Goal: Obtain resource: Obtain resource

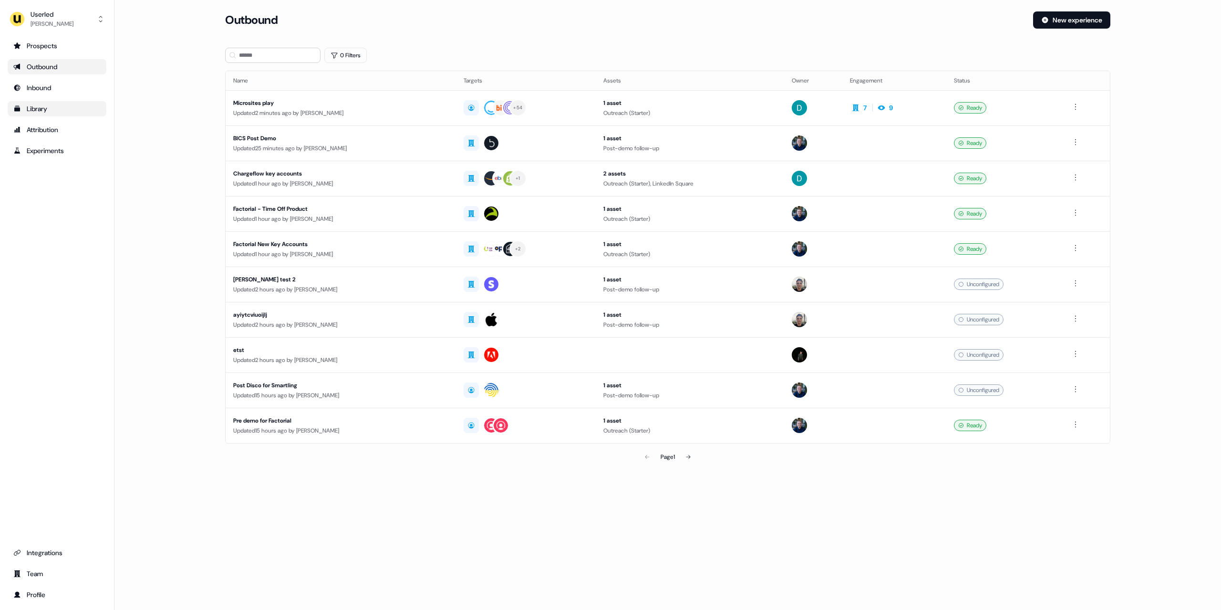
click at [58, 113] on div "Library" at bounding box center [56, 109] width 87 height 10
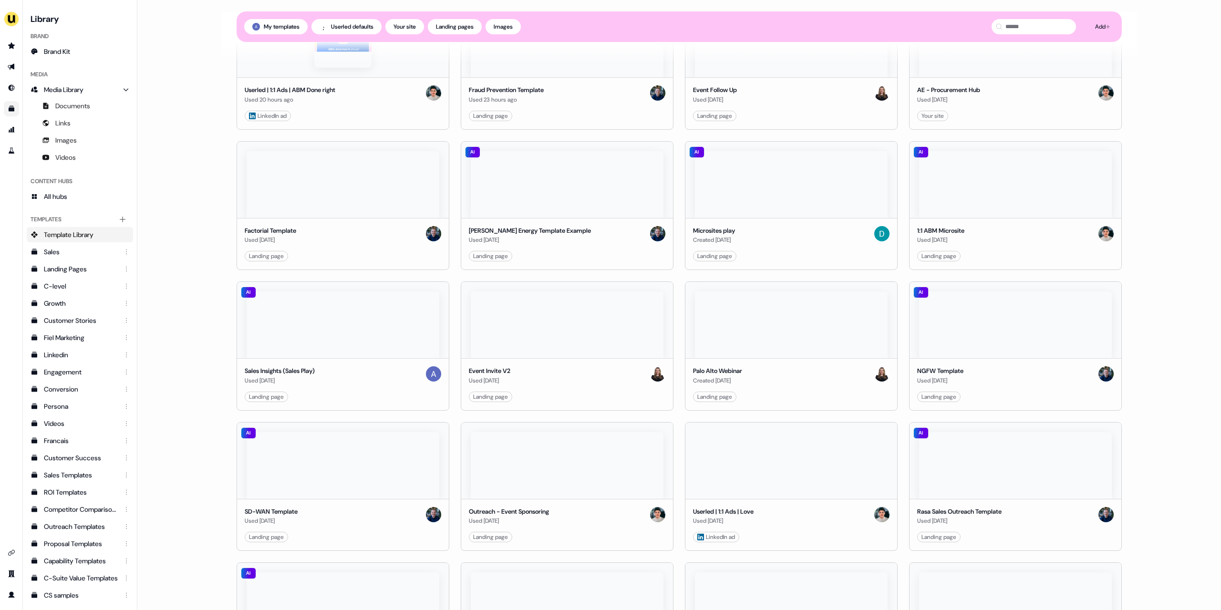
scroll to position [155, 0]
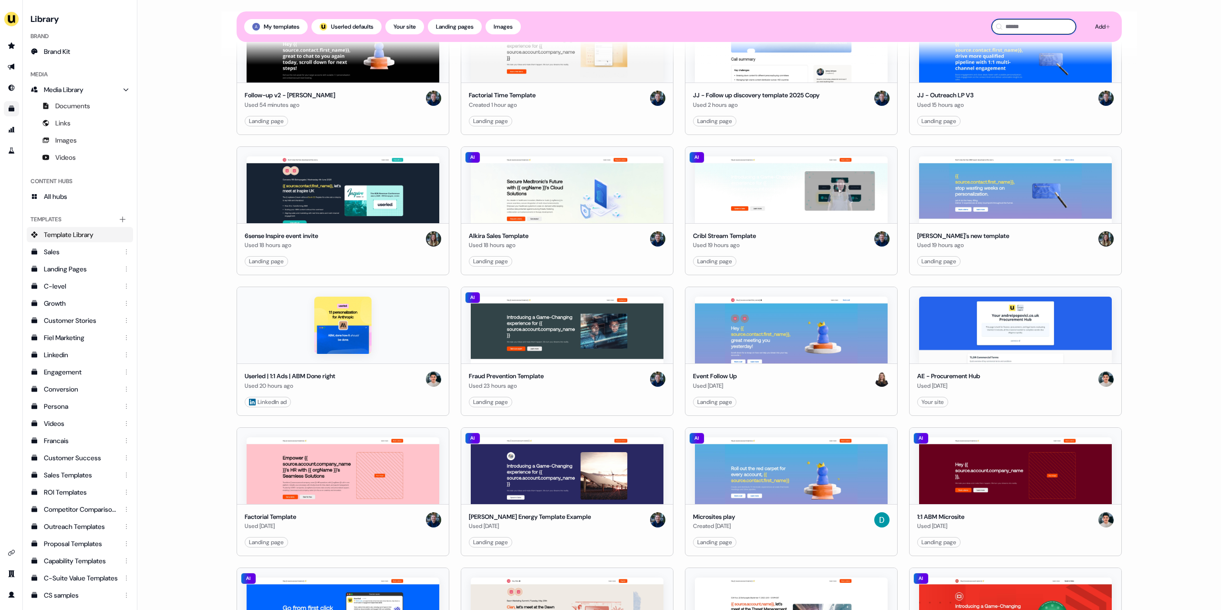
click at [1026, 30] on input at bounding box center [1034, 26] width 84 height 15
type input "*********"
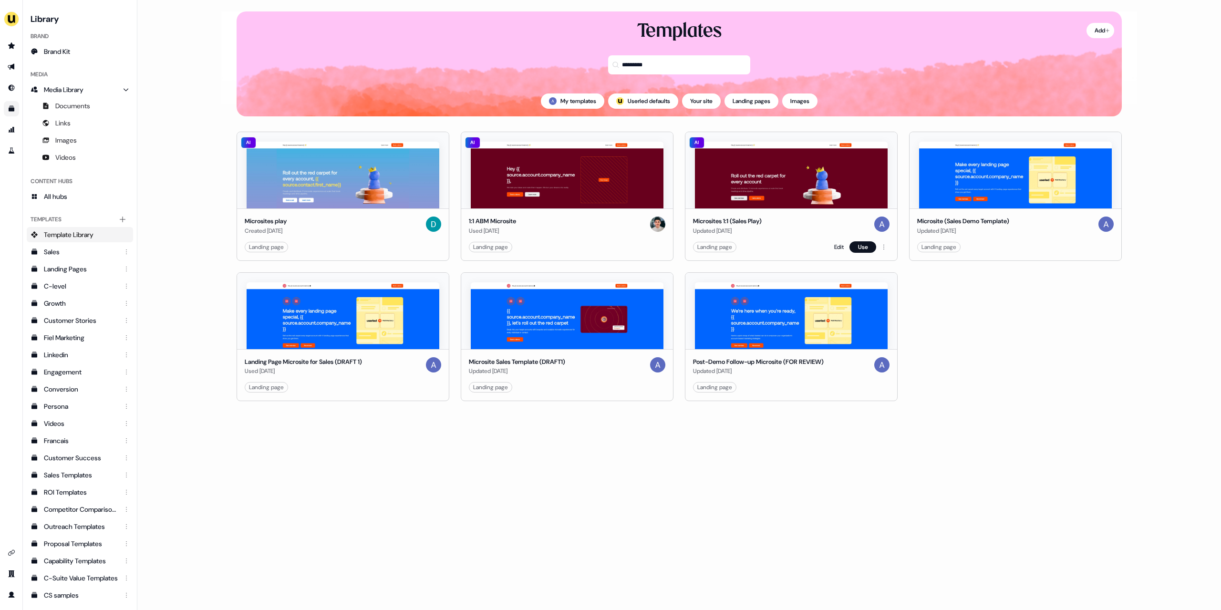
click at [790, 236] on div "Microsites 1:1 (Sales Play) Updated [DATE] Landing page Edit Use" at bounding box center [792, 235] width 212 height 52
click at [839, 246] on link "Edit" at bounding box center [840, 247] width 10 height 10
click at [837, 246] on link "Edit" at bounding box center [840, 247] width 10 height 10
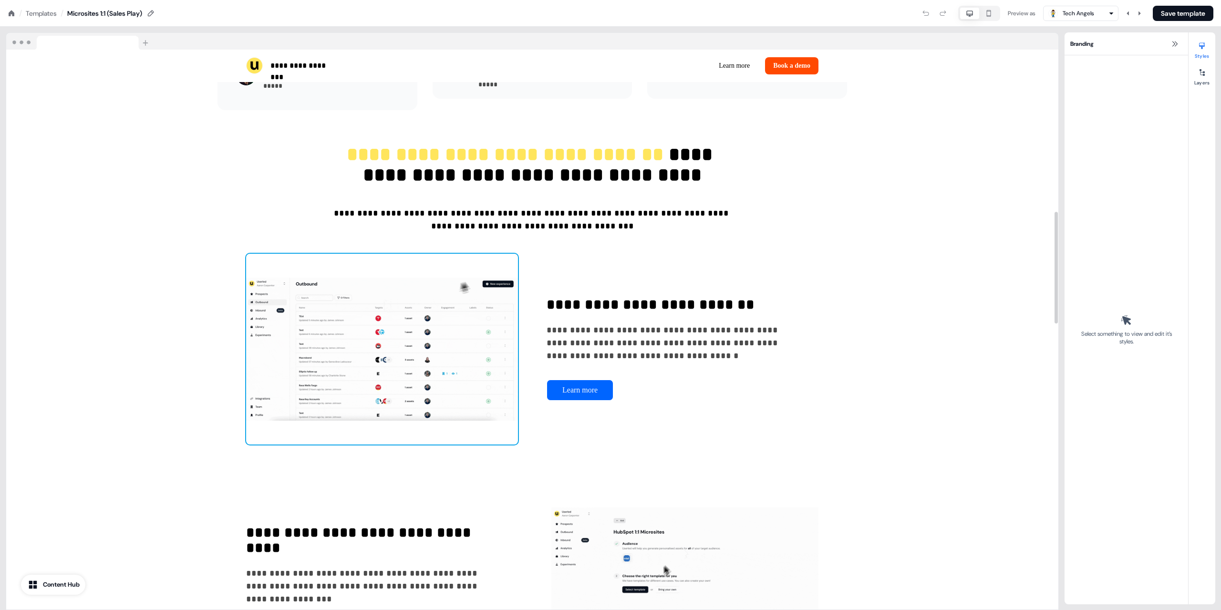
scroll to position [573, 0]
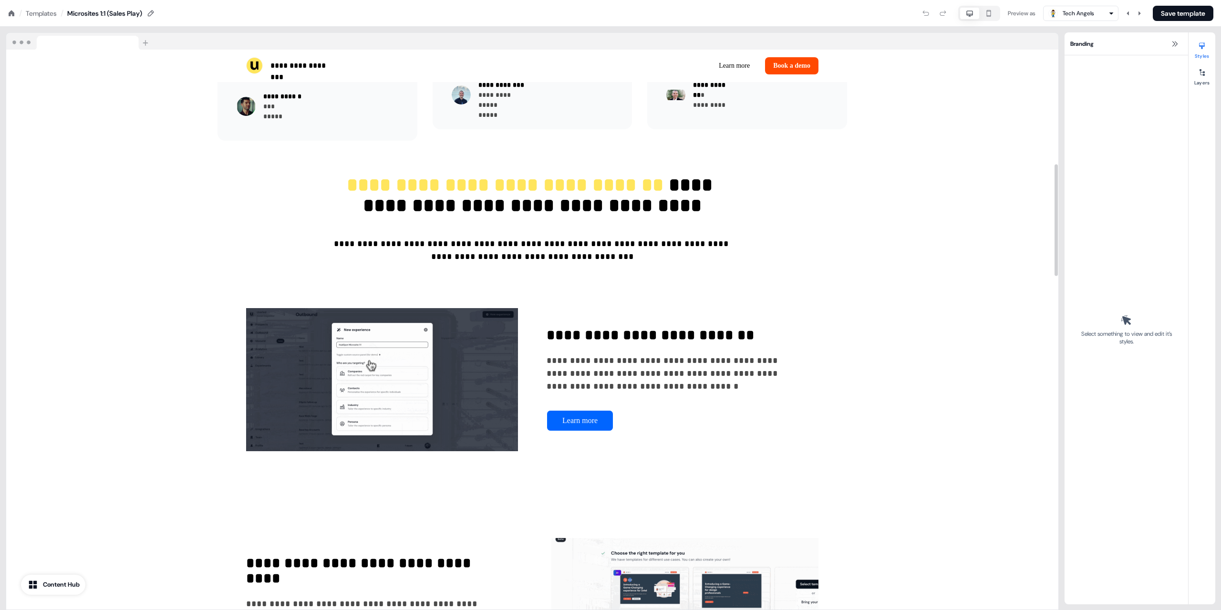
click at [43, 19] on nav "/ Templates / Microsites 1:1 (Sales Play) Preview as Tech Angels Save template" at bounding box center [610, 13] width 1221 height 27
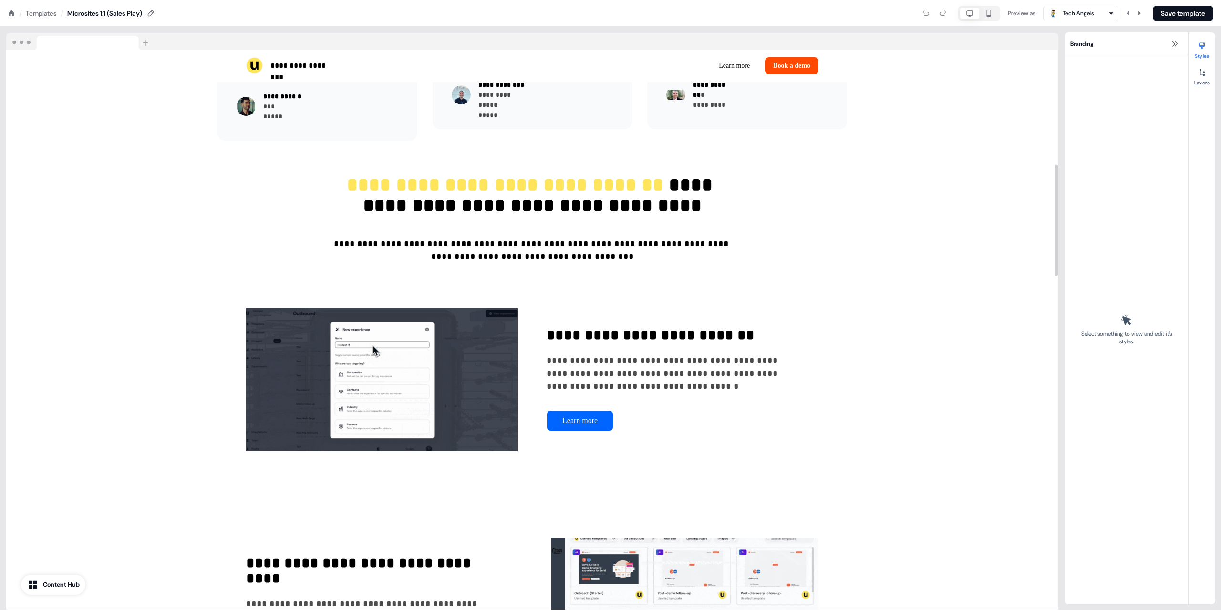
click at [47, 14] on div "Templates" at bounding box center [41, 14] width 31 height 10
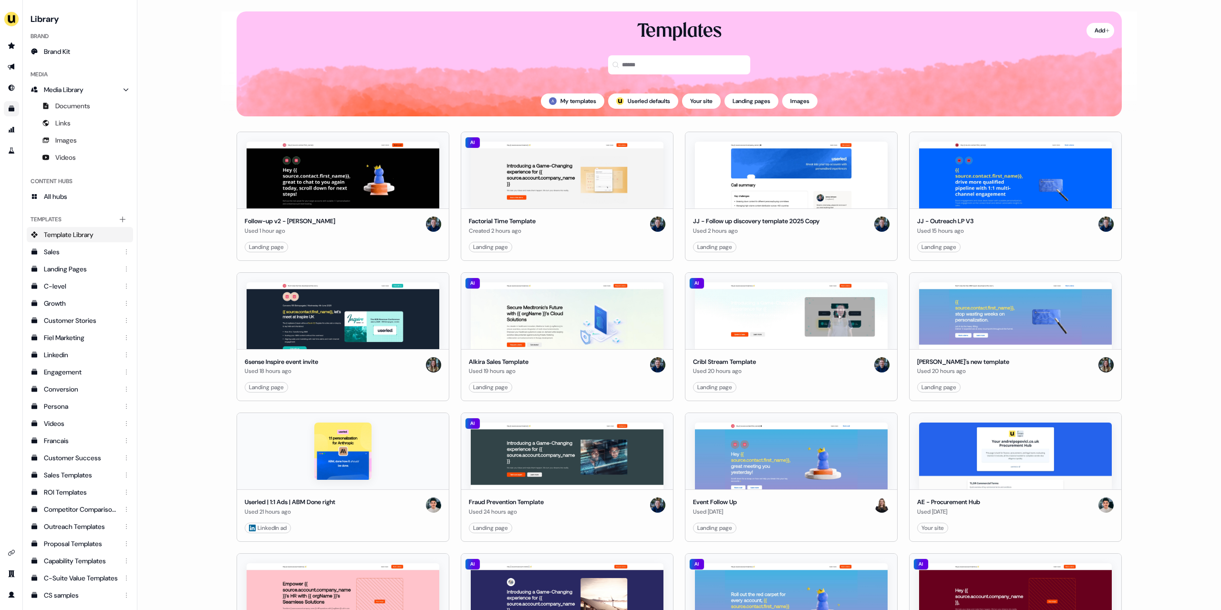
scroll to position [60, 0]
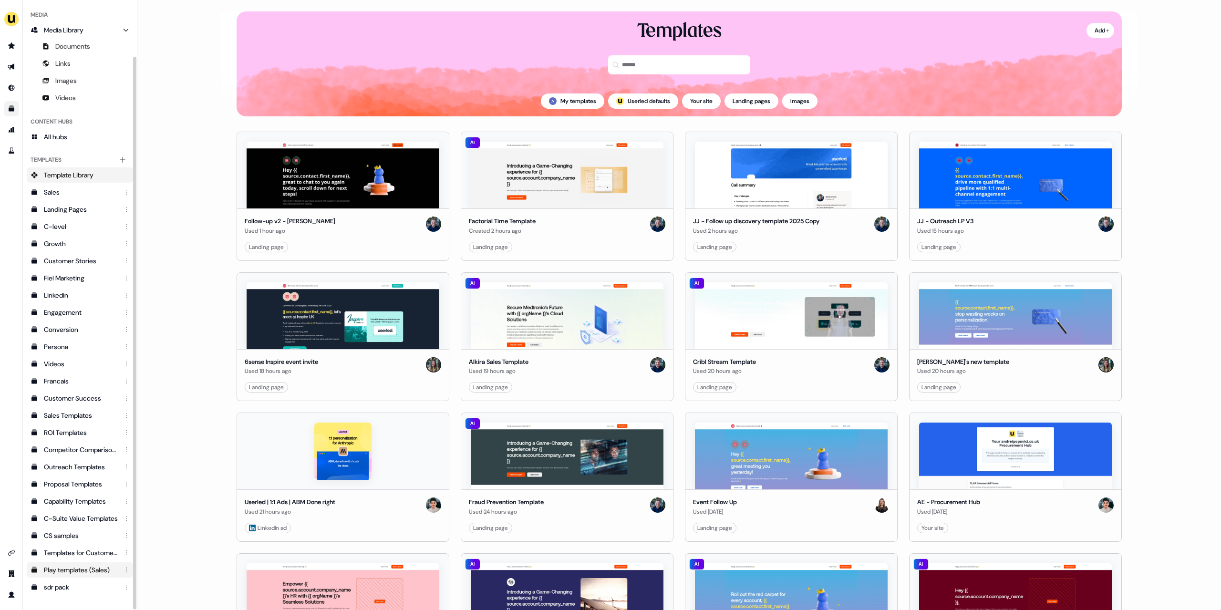
click at [73, 569] on div "Play templates (Sales)" at bounding box center [81, 570] width 74 height 10
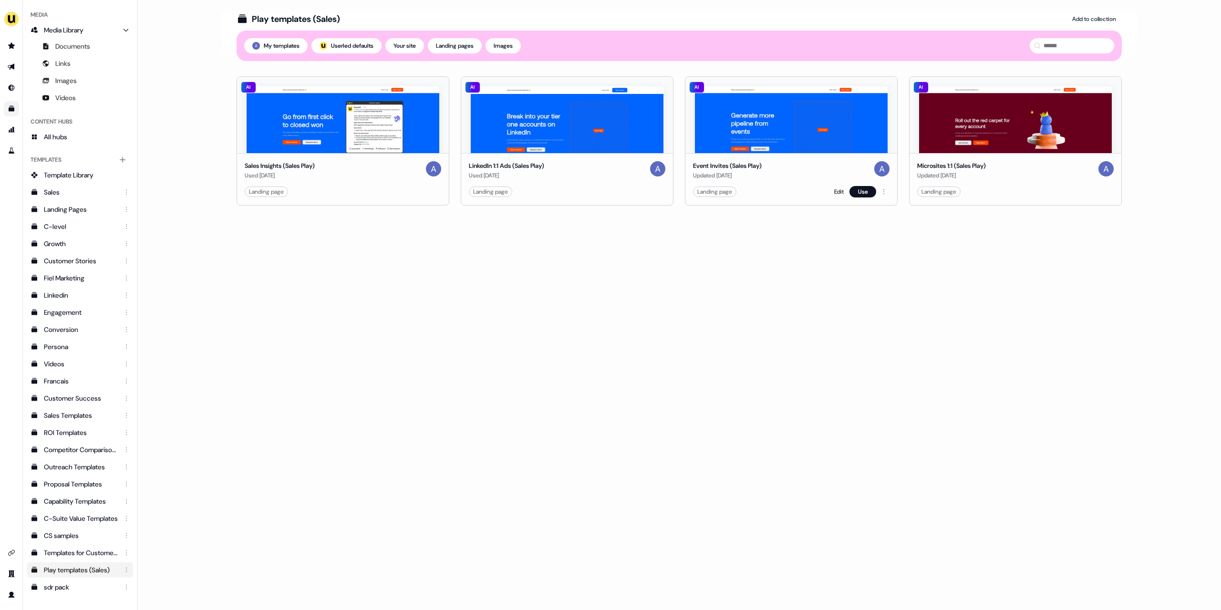
click at [762, 169] on div "Event Invites (Sales Play)" at bounding box center [727, 166] width 69 height 10
click at [836, 191] on link "Edit" at bounding box center [840, 192] width 10 height 10
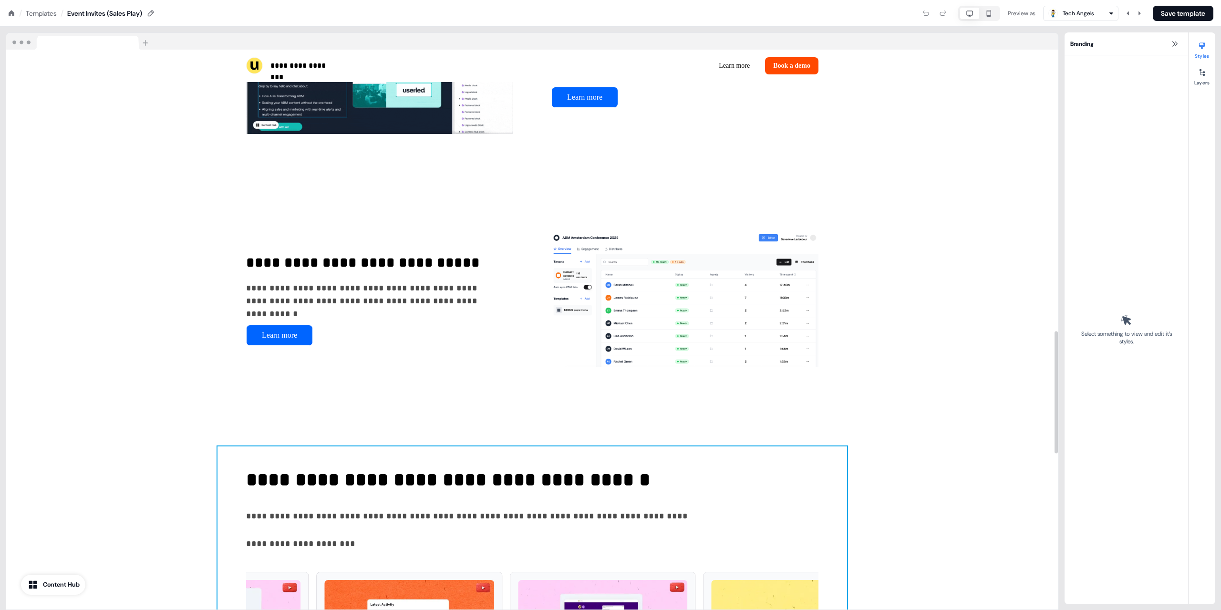
scroll to position [1288, 0]
